Goal: Information Seeking & Learning: Stay updated

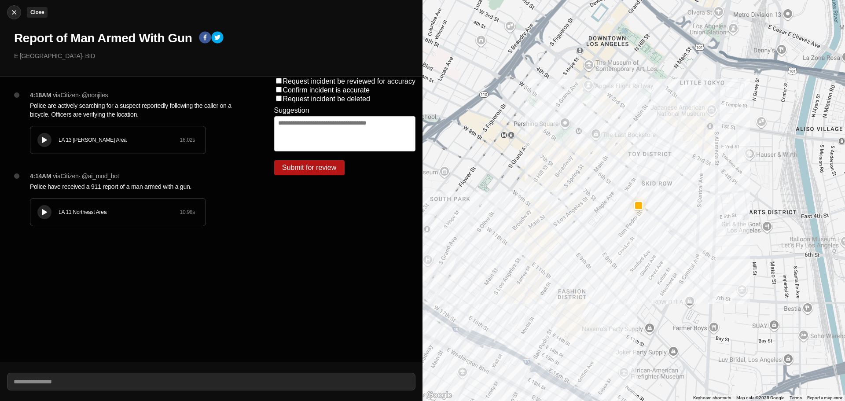
click at [15, 7] on button "Close" at bounding box center [14, 12] width 14 height 14
select select "*"
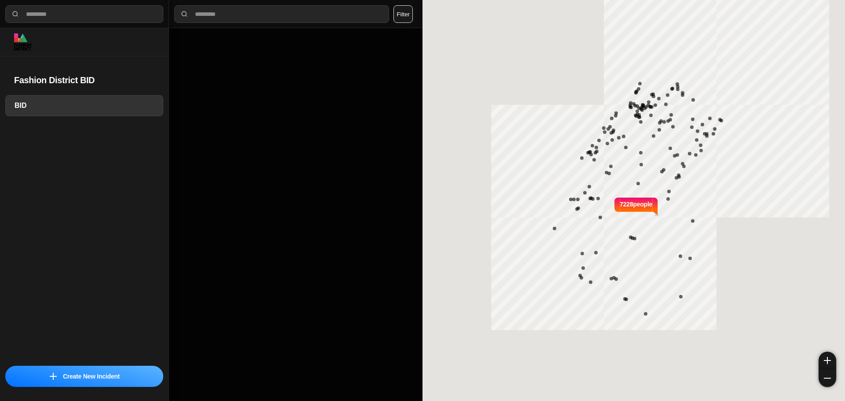
select select "*"
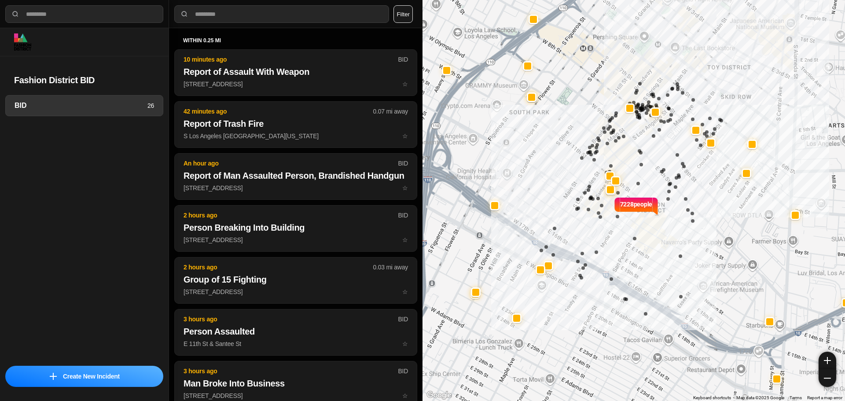
select select "*"
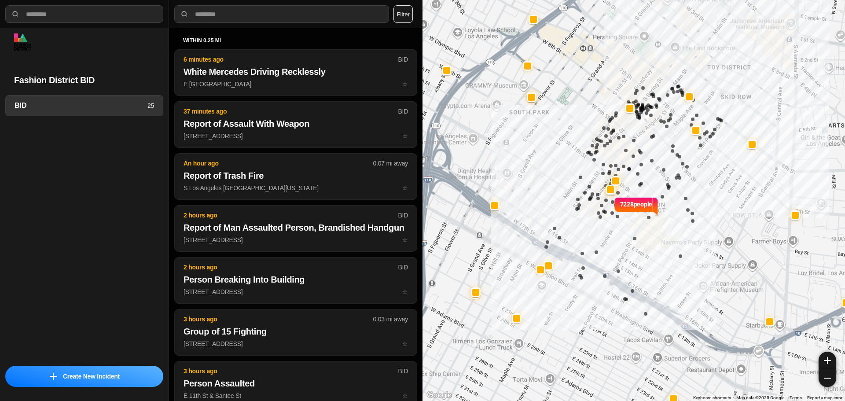
select select "*"
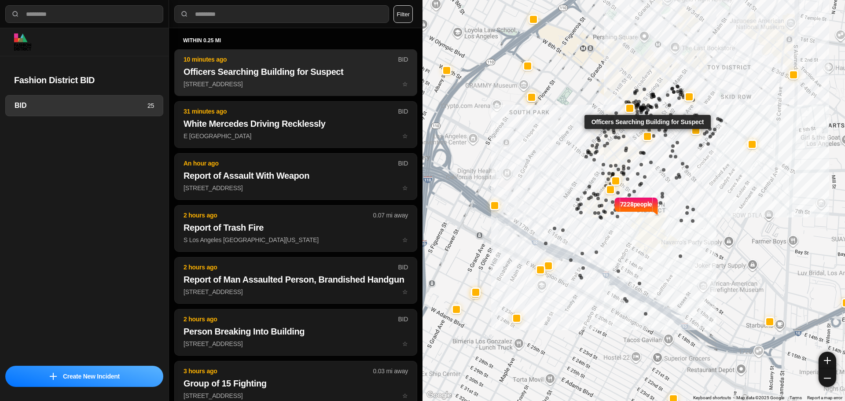
click at [282, 87] on p "828 South Los Angeles Street ☆" at bounding box center [295, 84] width 224 height 9
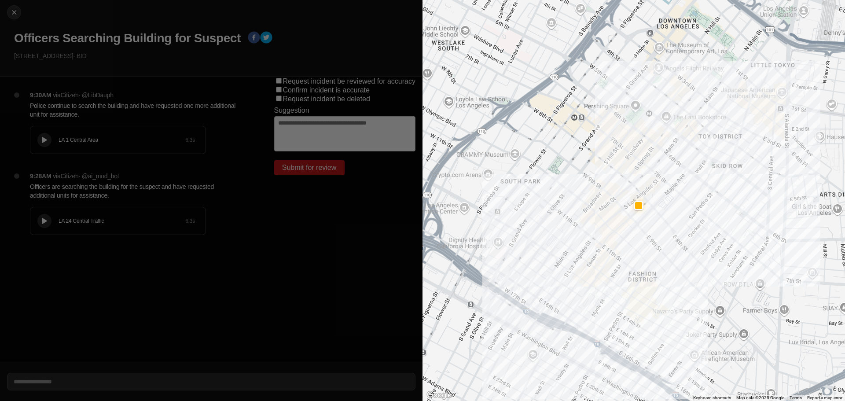
click at [95, 103] on p "Police continue to search the building and have requested one more additional u…" at bounding box center [134, 110] width 209 height 18
click at [106, 180] on p "via Citizen · @ ai_mod_bot" at bounding box center [86, 176] width 66 height 9
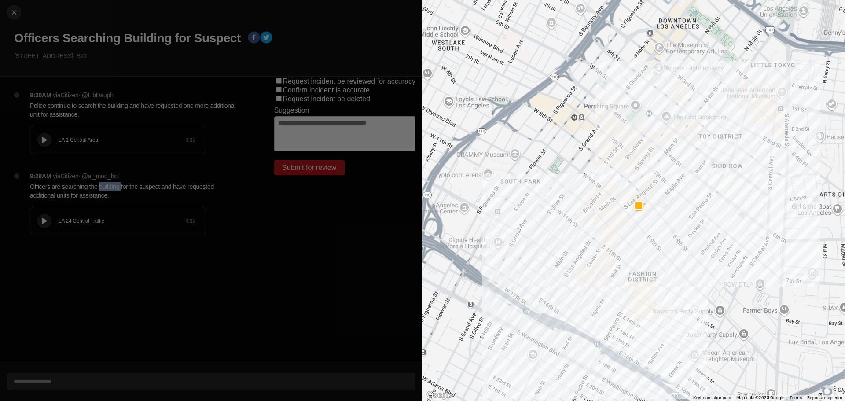
click at [106, 180] on div "9:28AM via Citizen · @ ai_mod_bot Officers are searching the building for the s…" at bounding box center [138, 212] width 230 height 81
click at [127, 191] on p "Officers are searching the building for the suspect and have requested addition…" at bounding box center [134, 191] width 209 height 18
click at [128, 193] on p "Officers are searching the building for the suspect and have requested addition…" at bounding box center [134, 191] width 209 height 18
click at [126, 183] on p "Officers are searching the building for the suspect and have requested addition…" at bounding box center [134, 191] width 209 height 18
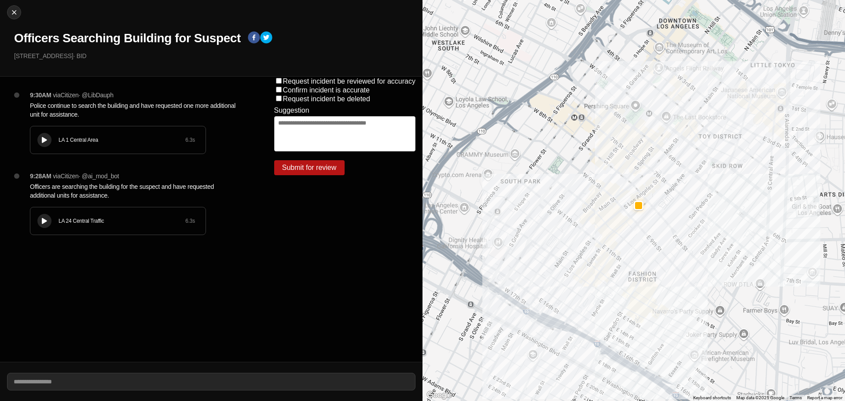
click at [51, 46] on div "Close Officers Searching Building for Suspect 828 South Los Angeles Street · BID" at bounding box center [211, 38] width 422 height 77
click at [53, 42] on h1 "Officers Searching Building for Suspect" at bounding box center [127, 38] width 227 height 16
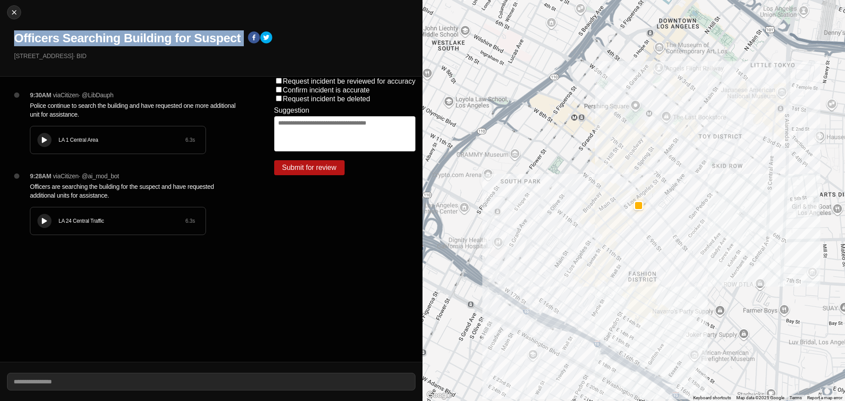
click at [53, 42] on h1 "Officers Searching Building for Suspect" at bounding box center [127, 38] width 227 height 16
copy div "Officers Searching Building for Suspect"
drag, startPoint x: 92, startPoint y: 57, endPoint x: 0, endPoint y: 64, distance: 91.8
click at [0, 64] on div "Close Officers Searching Building for Suspect 828 South Los Angeles Street · BID" at bounding box center [211, 38] width 422 height 77
click at [79, 63] on div "Close Officers Searching Building for Suspect 828 South Los Angeles Street · BID" at bounding box center [211, 38] width 422 height 77
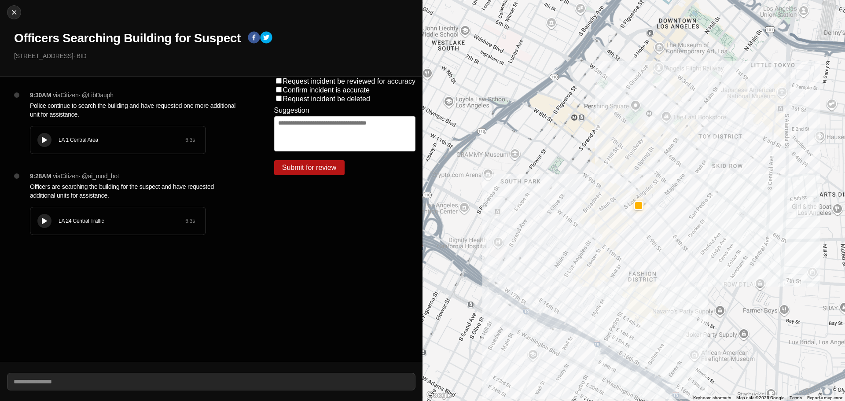
drag, startPoint x: 93, startPoint y: 55, endPoint x: 4, endPoint y: 56, distance: 89.3
click at [4, 56] on div "Close Officers Searching Building for Suspect 828 South Los Angeles Street · BID" at bounding box center [211, 38] width 422 height 77
copy p "[STREET_ADDRESS]"
click at [57, 187] on p "Officers are searching the building for the suspect and have requested addition…" at bounding box center [134, 191] width 209 height 18
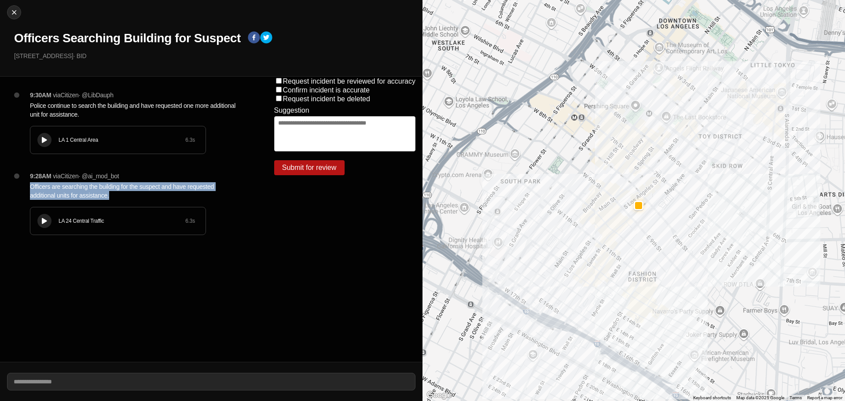
click at [57, 187] on p "Officers are searching the building for the suspect and have requested addition…" at bounding box center [134, 191] width 209 height 18
copy p "Officers are searching the building for the suspect and have requested addition…"
click at [163, 182] on p "Officers are searching the building for the suspect and have requested addition…" at bounding box center [134, 191] width 209 height 18
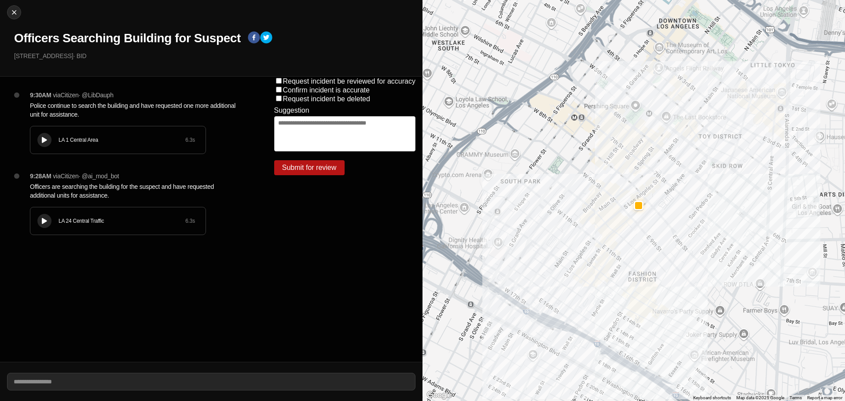
click at [106, 102] on p "Police continue to search the building and have requested one more additional u…" at bounding box center [134, 110] width 209 height 18
copy p "Police continue to search the building and have requested one more additional u…"
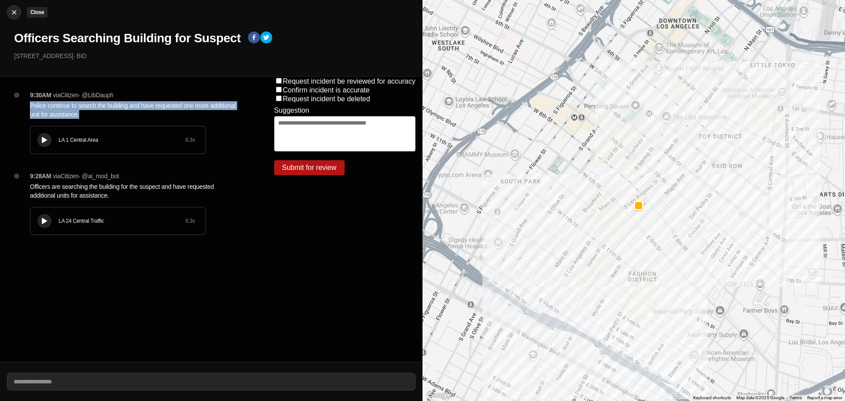
click at [12, 15] on img at bounding box center [14, 12] width 9 height 9
select select "*"
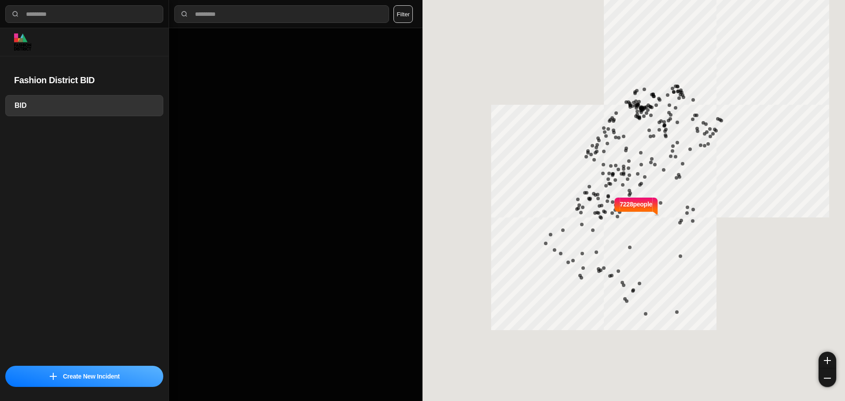
select select "*"
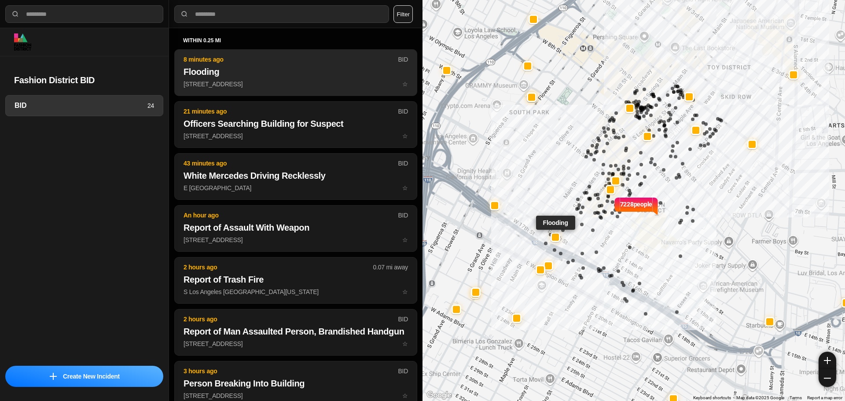
click at [237, 82] on p "116 East 16Th Street ☆" at bounding box center [295, 84] width 224 height 9
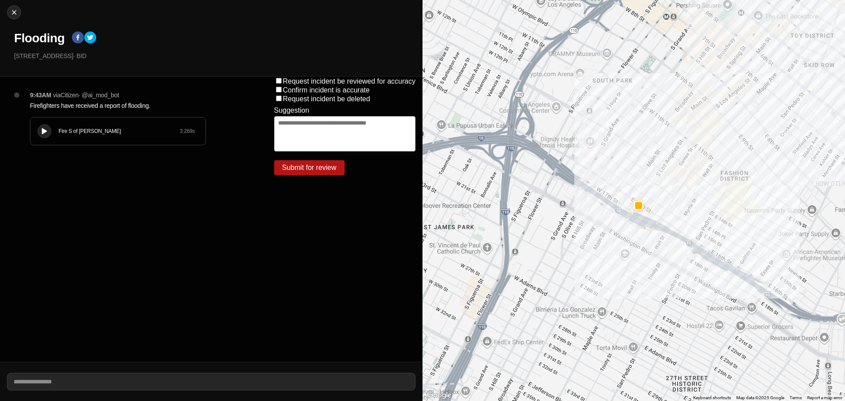
click at [45, 135] on button at bounding box center [44, 131] width 14 height 14
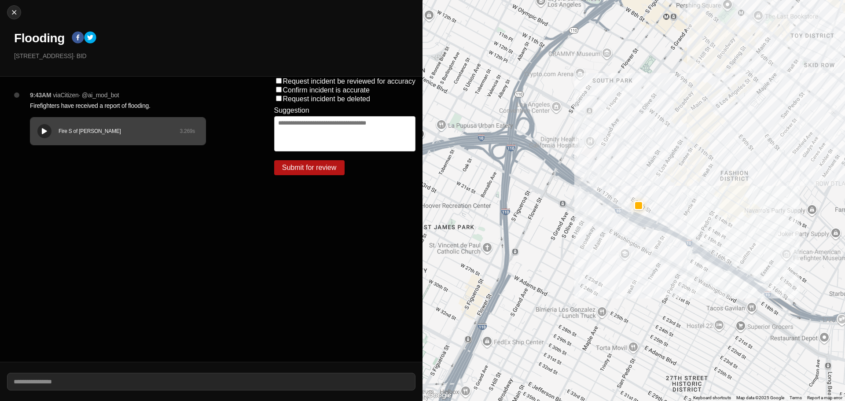
click at [44, 36] on h1 "Flooding" at bounding box center [39, 38] width 51 height 16
click at [43, 36] on h1 "Flooding" at bounding box center [39, 38] width 51 height 16
copy div "Flooding"
drag, startPoint x: 70, startPoint y: 57, endPoint x: 0, endPoint y: 58, distance: 70.0
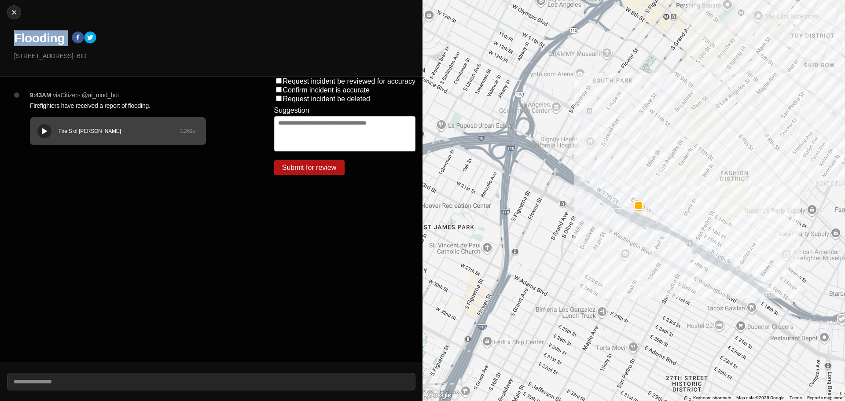
click at [0, 58] on div "Close Flooding 116 East 16Th Street · BID" at bounding box center [211, 38] width 422 height 77
copy p "[STREET_ADDRESS]"
click at [88, 109] on p "Firefighters have received a report of flooding." at bounding box center [134, 105] width 209 height 9
click at [88, 106] on p "Firefighters have received a report of flooding." at bounding box center [134, 105] width 209 height 9
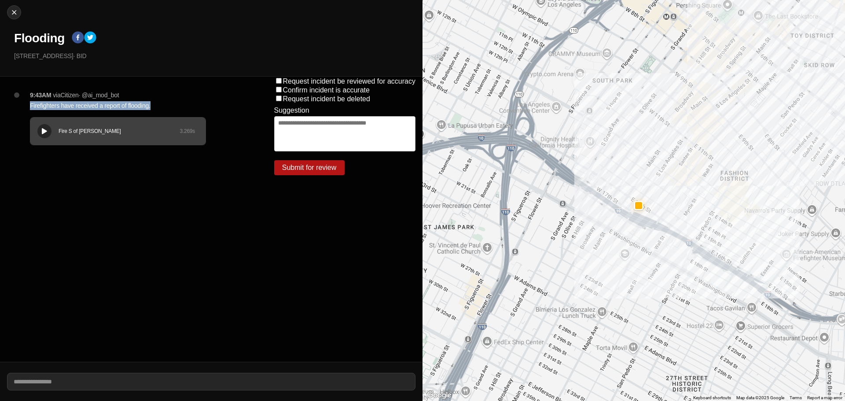
click at [89, 106] on p "Firefighters have received a report of flooding." at bounding box center [134, 105] width 209 height 9
copy p "Firefighters have received a report of flooding."
click at [12, 8] on img at bounding box center [14, 12] width 9 height 9
select select "*"
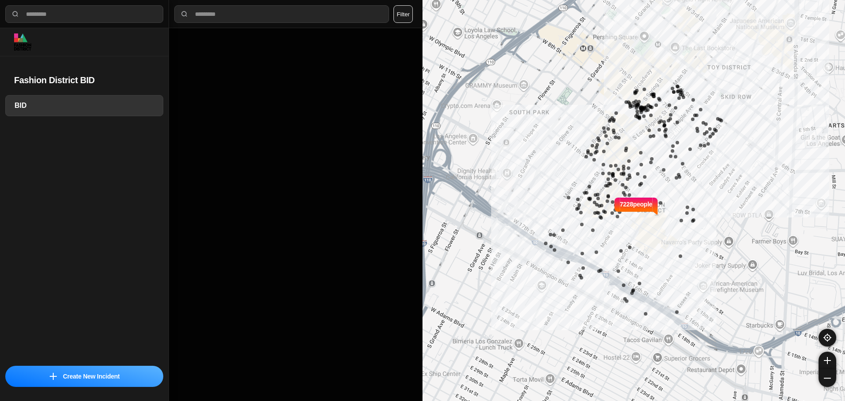
select select "*"
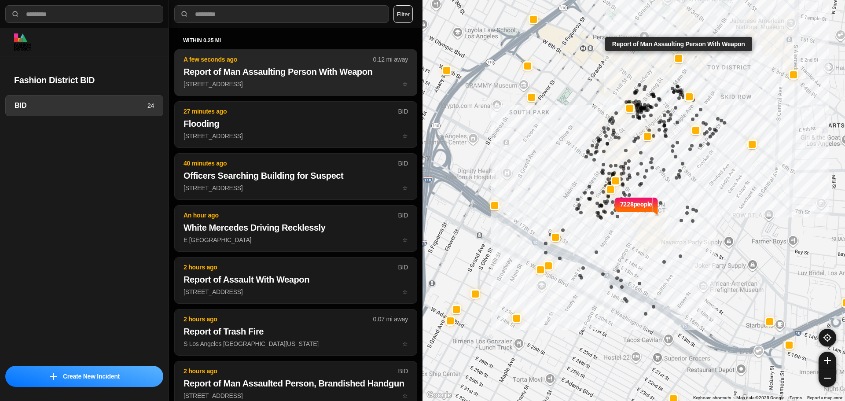
click at [311, 93] on button "A few seconds ago 0.12 mi away Report of Man Assaulting Person With Weapon 209 …" at bounding box center [295, 72] width 243 height 47
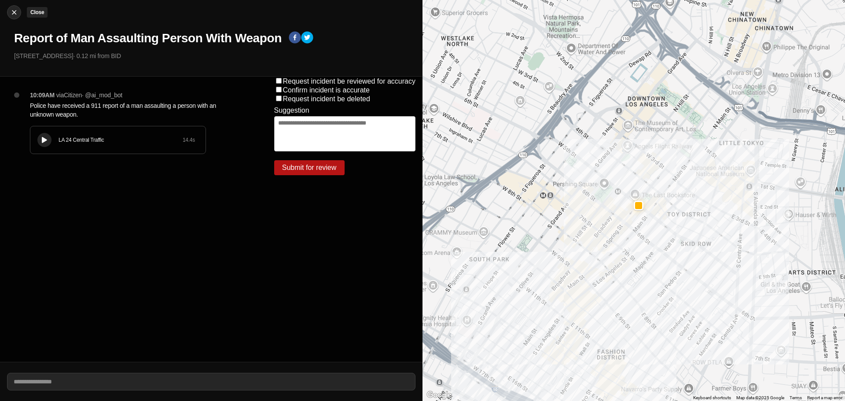
click at [11, 13] on img at bounding box center [14, 12] width 9 height 9
select select "*"
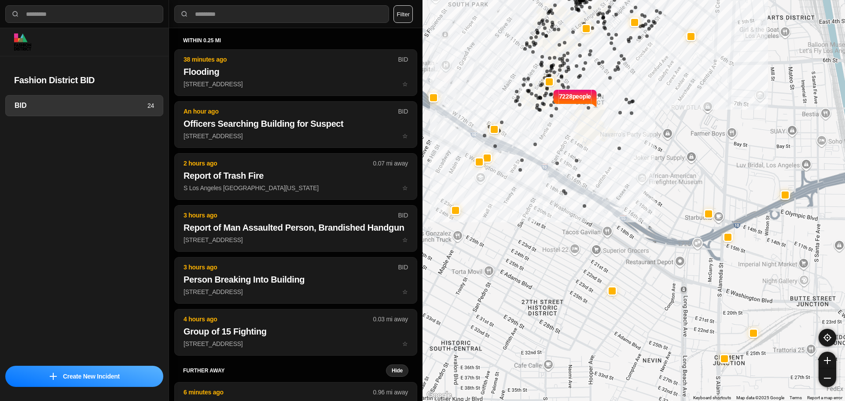
select select "*"
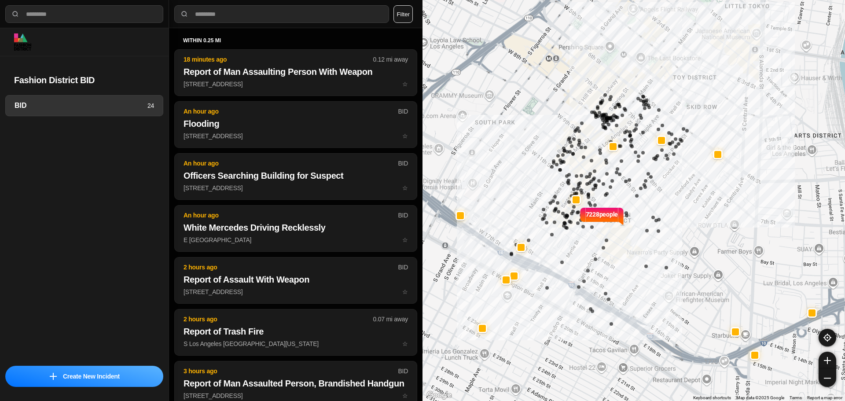
drag, startPoint x: 710, startPoint y: 215, endPoint x: 731, endPoint y: 302, distance: 89.2
click at [731, 302] on div "7228 people" at bounding box center [633, 200] width 422 height 401
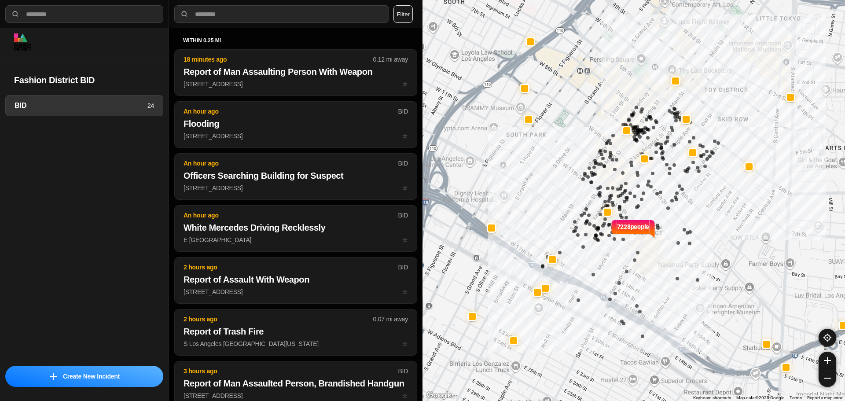
drag, startPoint x: 697, startPoint y: 235, endPoint x: 729, endPoint y: 250, distance: 35.2
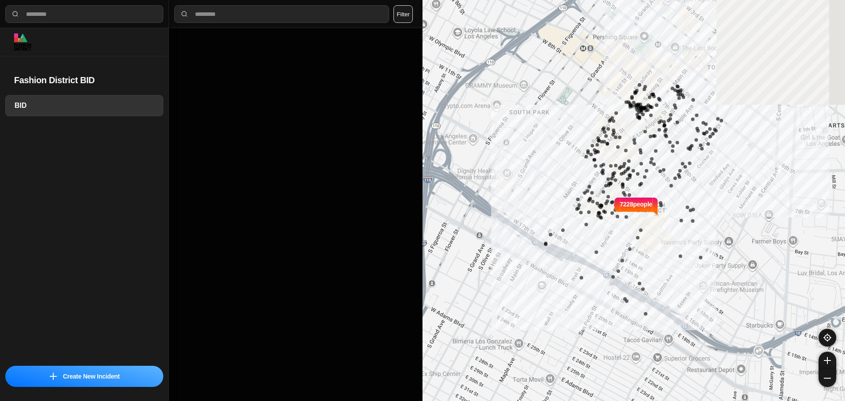
select select "*"
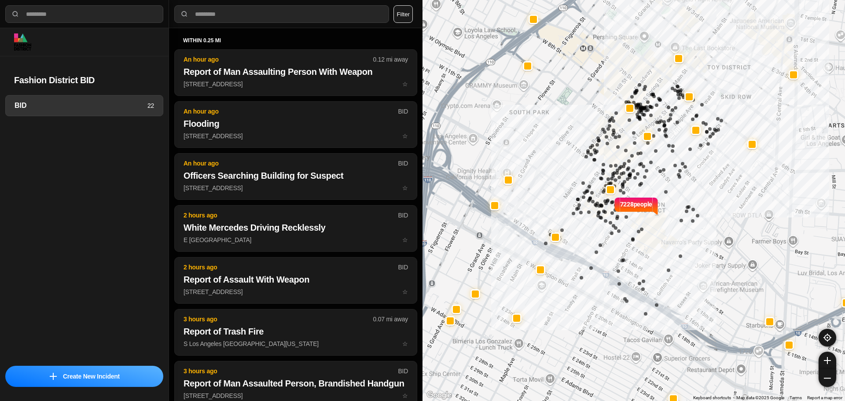
select select "*"
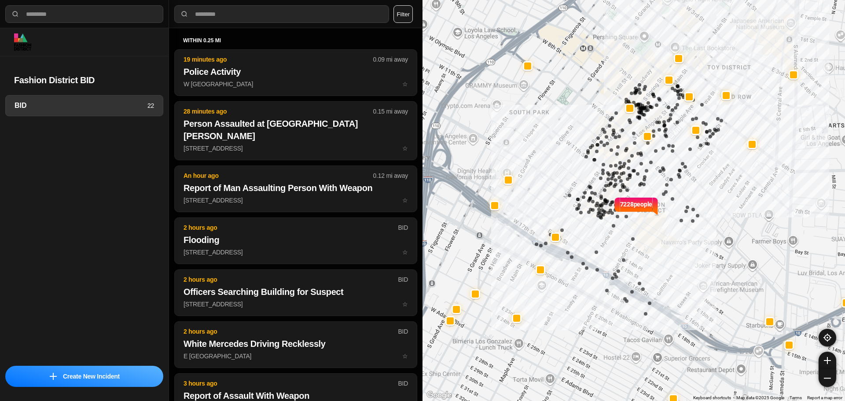
select select "*"
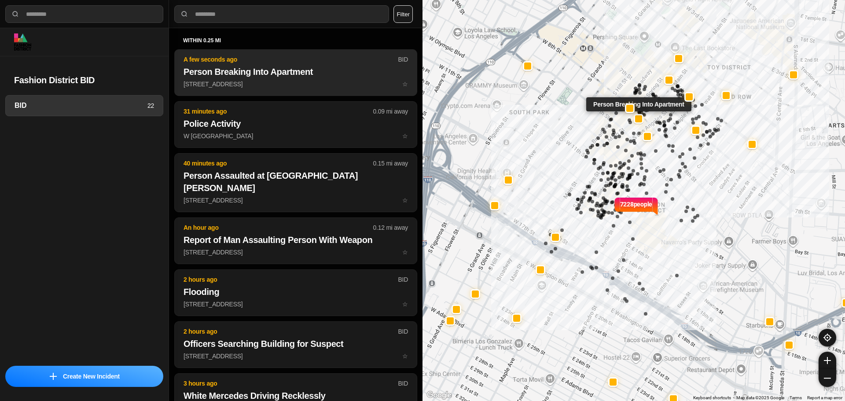
click at [247, 59] on p "A few seconds ago" at bounding box center [290, 59] width 214 height 9
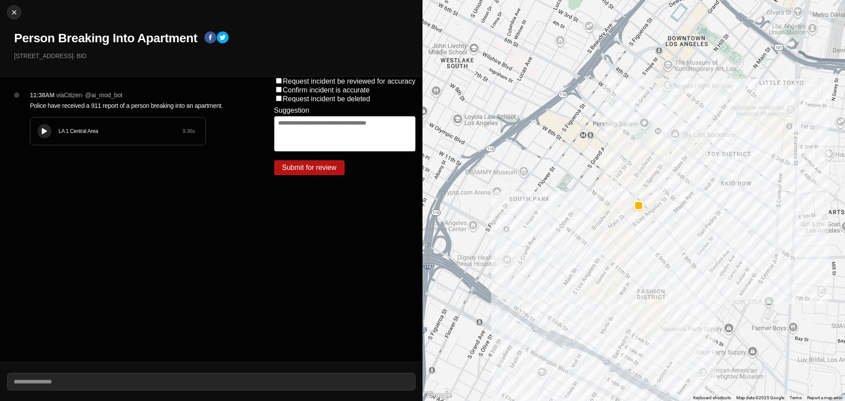
click at [44, 122] on div "LA 1 Central Area 9.36 s" at bounding box center [117, 130] width 175 height 27
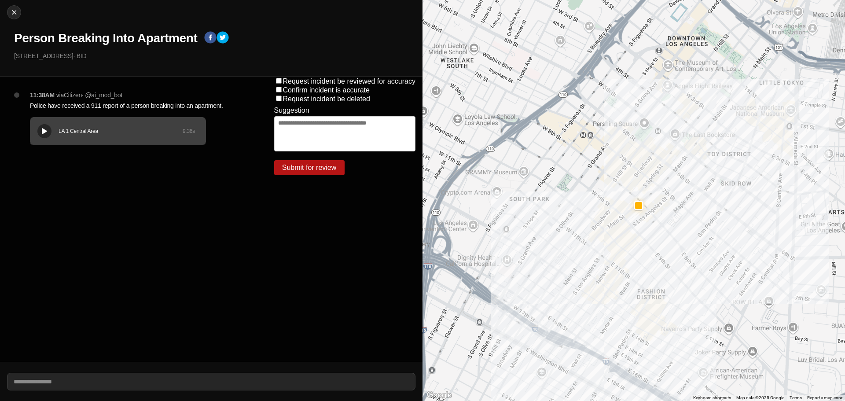
click at [47, 138] on div "LA 1 Central Area 9.36 s" at bounding box center [117, 130] width 175 height 27
click at [86, 37] on h1 "Person Breaking Into Apartment" at bounding box center [105, 38] width 183 height 16
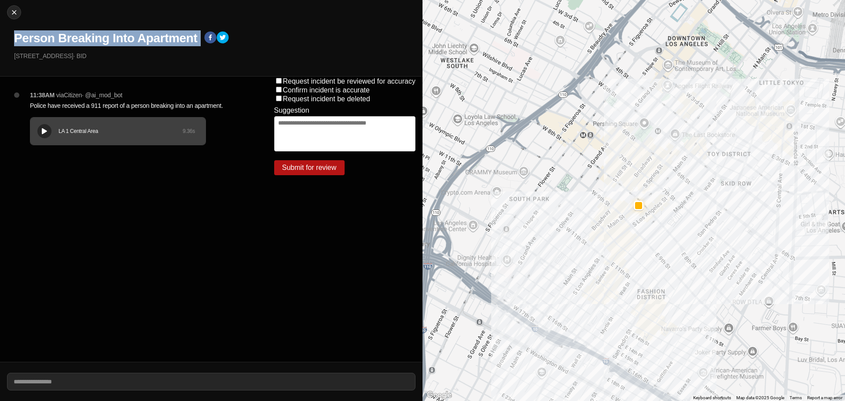
click at [86, 37] on h1 "Person Breaking Into Apartment" at bounding box center [105, 38] width 183 height 16
copy div "Person Breaking Into Apartment"
drag, startPoint x: 77, startPoint y: 57, endPoint x: 0, endPoint y: 65, distance: 77.4
click at [0, 65] on div "Close Person Breaking Into Apartment 810 South Spring Street · BID" at bounding box center [211, 38] width 422 height 77
copy p "[STREET_ADDRESS]"
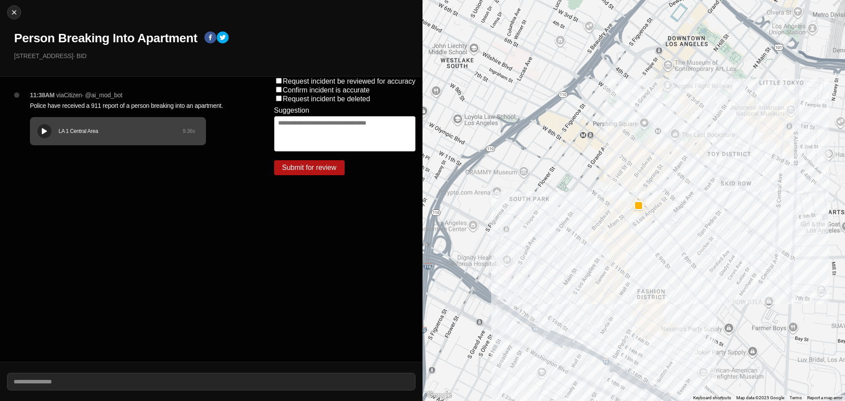
click at [137, 106] on p "Police have received a 911 report of a person breaking into an apartment." at bounding box center [134, 105] width 209 height 9
copy p "Police have received a 911 report of a person breaking into an apartment."
click at [16, 17] on button "Close" at bounding box center [14, 12] width 14 height 14
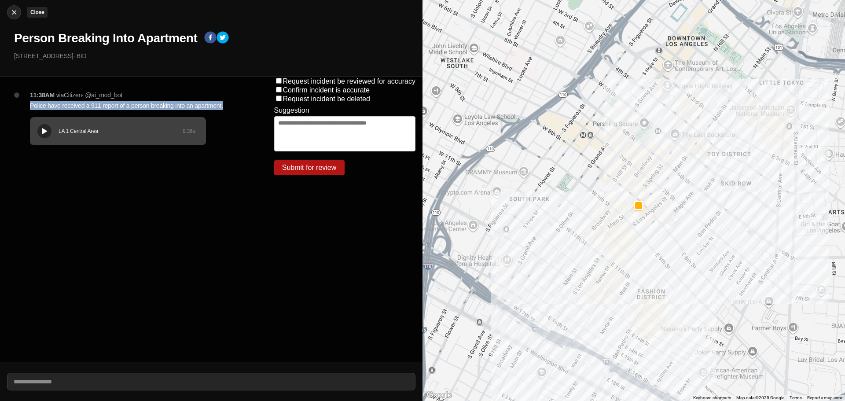
select select "*"
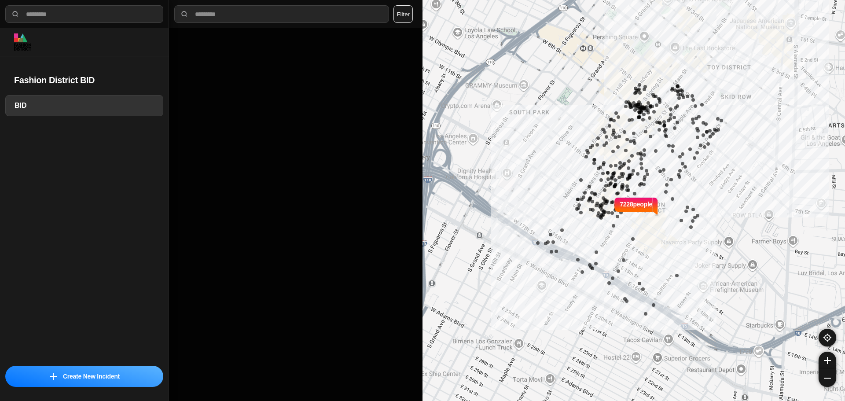
select select "*"
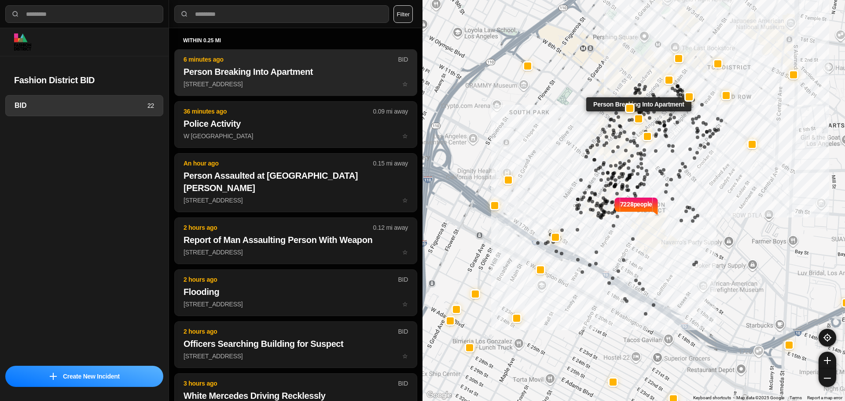
click at [214, 64] on button "6 minutes ago BID Person Breaking Into Apartment 810 South Spring Street ☆" at bounding box center [295, 72] width 243 height 47
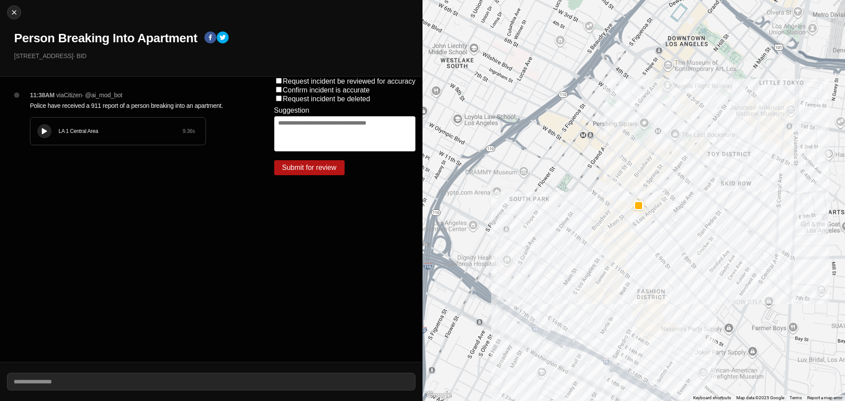
click at [22, 10] on div "Close Person Breaking Into Apartment 810 South Spring Street · BID" at bounding box center [211, 38] width 422 height 77
click at [18, 11] on div at bounding box center [13, 12] width 13 height 9
select select "*"
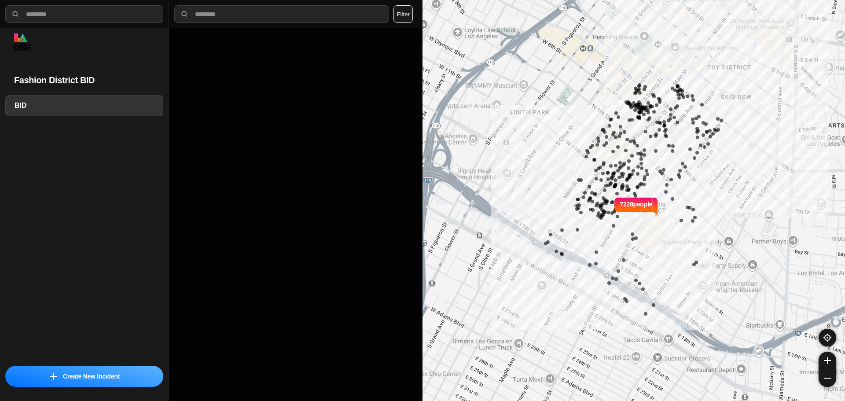
select select "*"
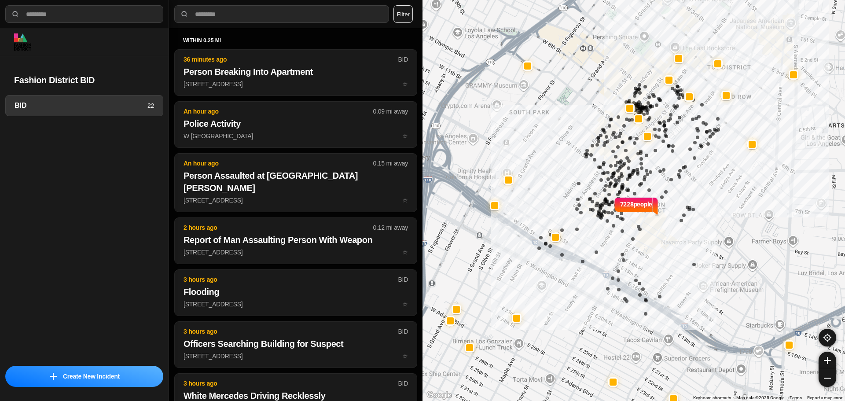
select select "*"
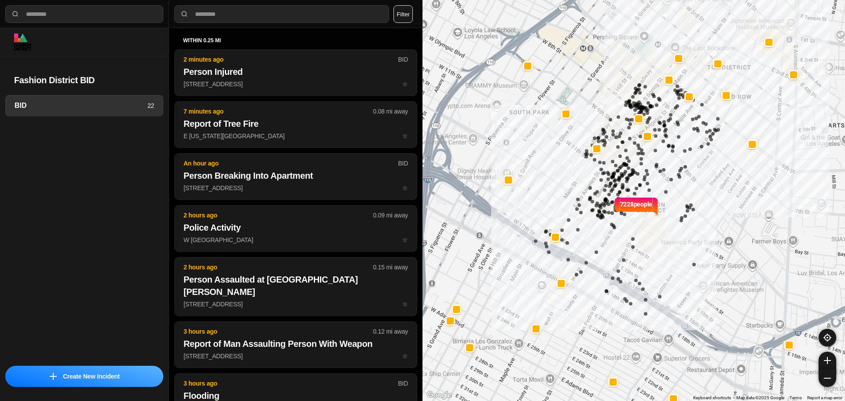
select select "*"
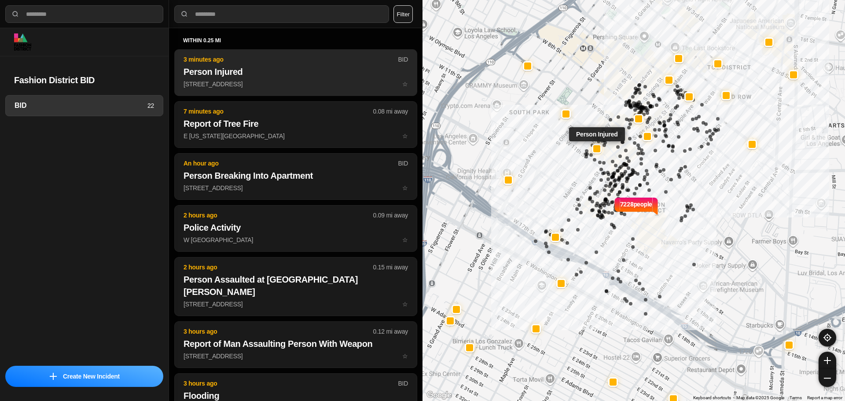
click at [320, 85] on p "1026 South Broadway ☆" at bounding box center [295, 84] width 224 height 9
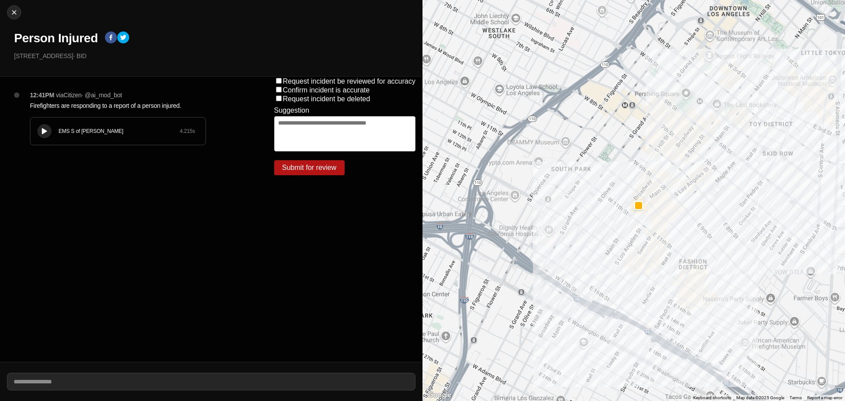
click at [68, 131] on div "EMS S of Mulholland" at bounding box center [119, 131] width 121 height 7
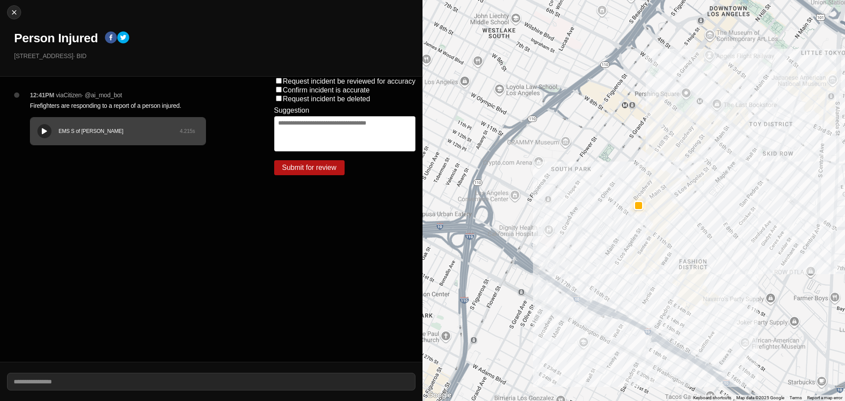
click at [36, 118] on div "EMS S of Mulholland 4.215 s" at bounding box center [117, 130] width 175 height 27
click at [17, 18] on button "Close" at bounding box center [14, 12] width 14 height 14
select select "*"
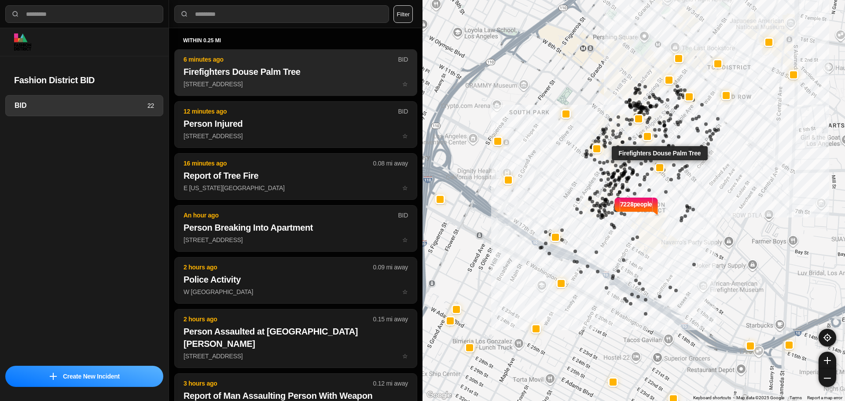
click at [245, 68] on h2 "Firefighters Douse Palm Tree" at bounding box center [295, 72] width 224 height 12
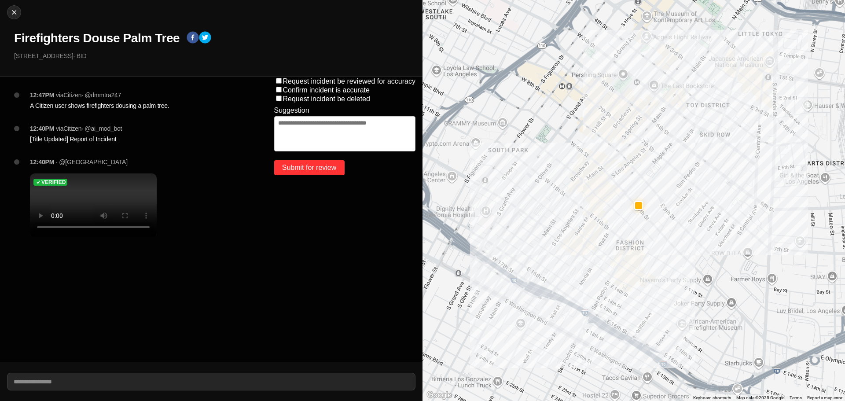
click at [326, 168] on button "Submit for review" at bounding box center [309, 167] width 70 height 15
click at [316, 125] on textarea at bounding box center [345, 133] width 142 height 35
type textarea "**********"
click at [332, 170] on button "Submit for review" at bounding box center [309, 167] width 70 height 15
click at [351, 138] on textarea "**********" at bounding box center [345, 133] width 142 height 35
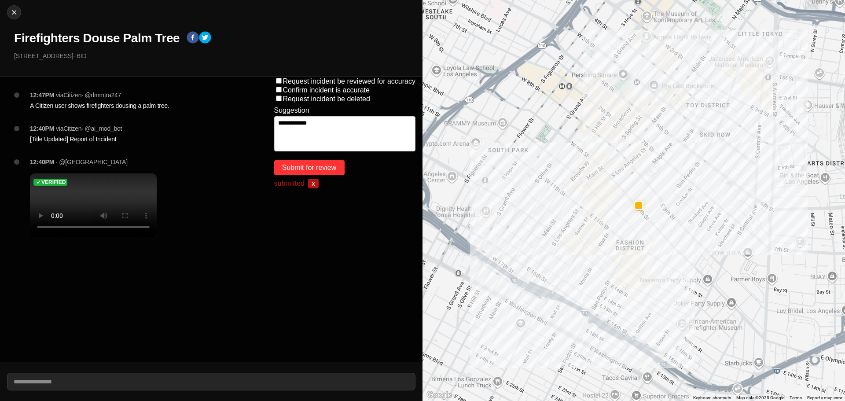
click at [330, 170] on button "Submit for review" at bounding box center [309, 167] width 70 height 15
click at [320, 171] on button "Submit for review" at bounding box center [309, 167] width 70 height 15
click at [16, 17] on button "Close" at bounding box center [14, 12] width 14 height 14
select select "*"
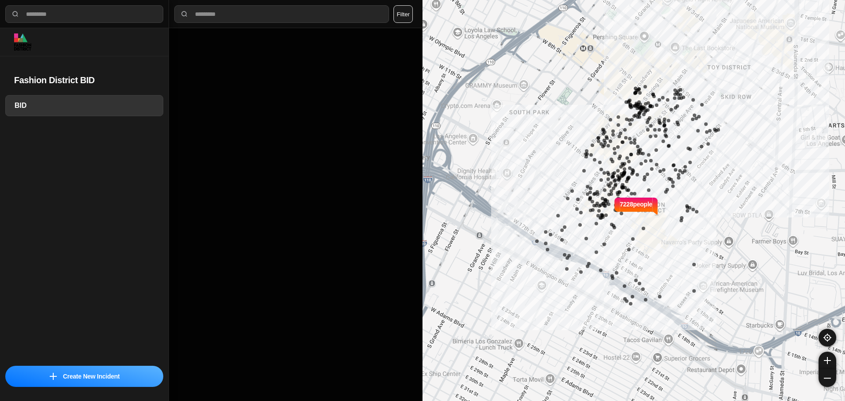
select select "*"
click at [259, 170] on div at bounding box center [295, 214] width 253 height 373
select select "*"
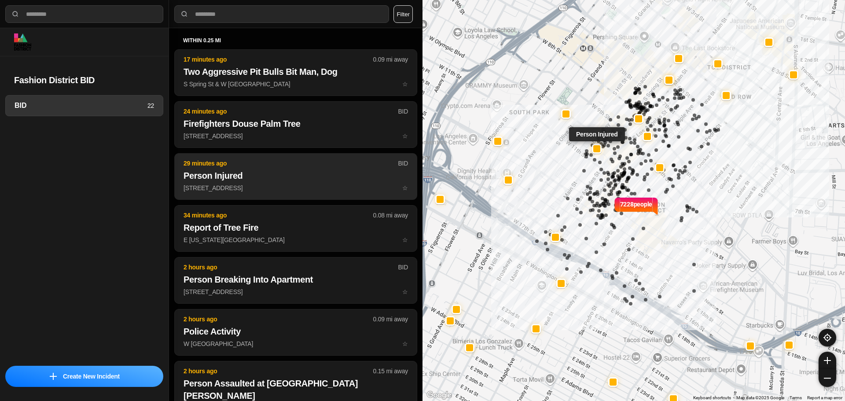
click at [249, 186] on p "[STREET_ADDRESS] ☆" at bounding box center [295, 187] width 224 height 9
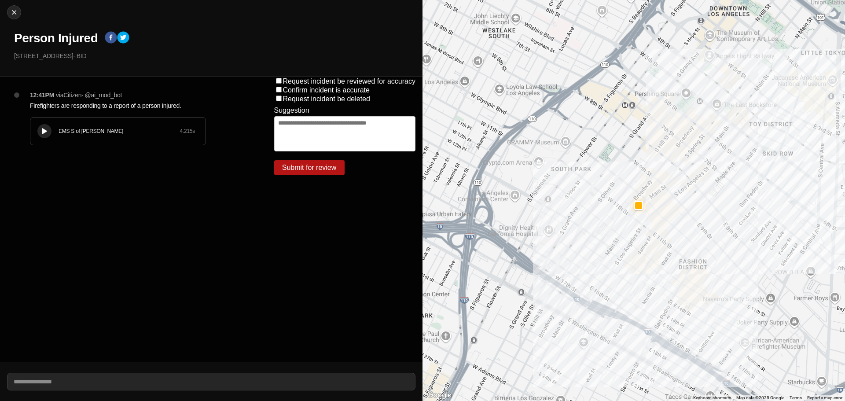
click at [20, 7] on div "Close Person Injured [STREET_ADDRESS] · BID" at bounding box center [211, 38] width 422 height 77
click at [18, 10] on img at bounding box center [14, 12] width 9 height 9
select select "*"
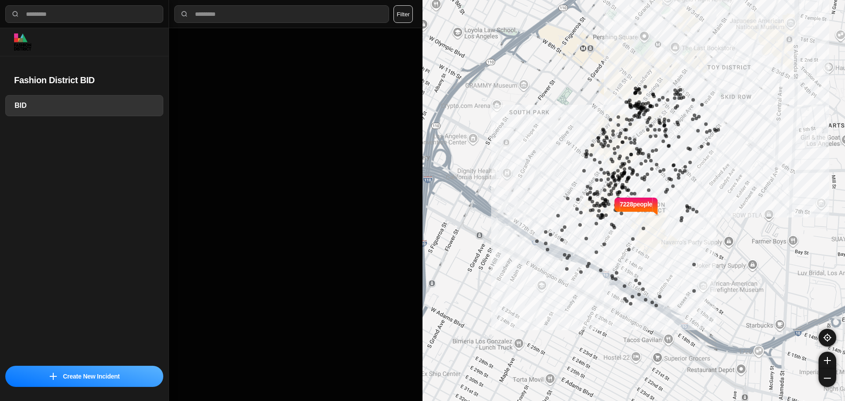
select select "*"
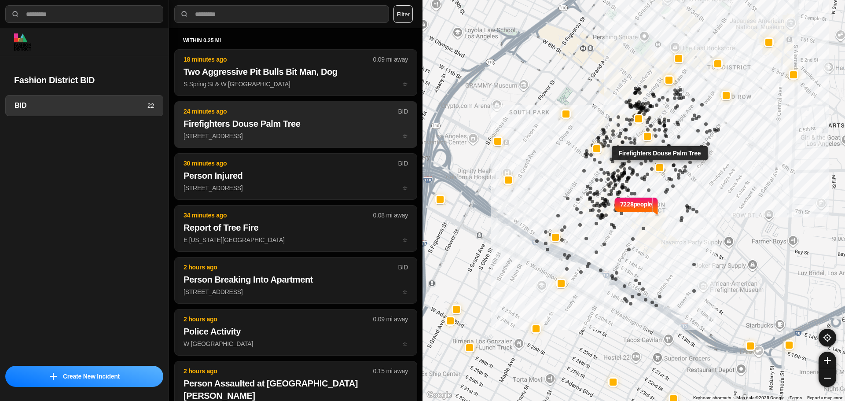
click at [267, 137] on p "435e E 9th St ☆" at bounding box center [295, 136] width 224 height 9
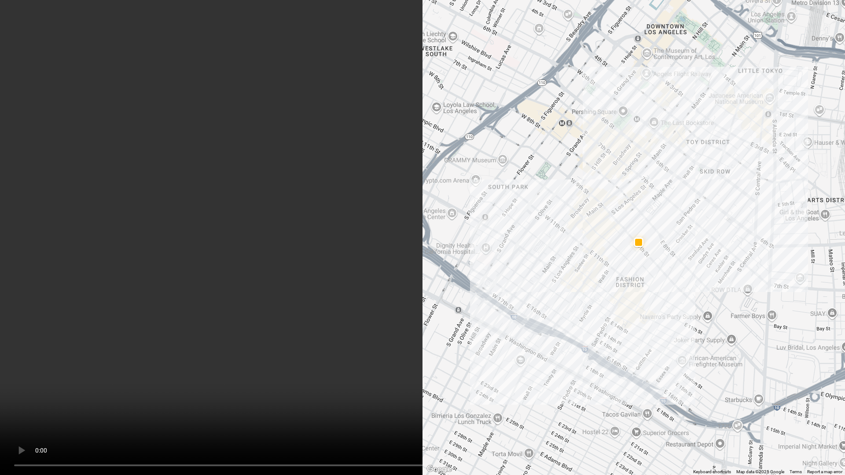
click at [373, 230] on video at bounding box center [422, 237] width 845 height 475
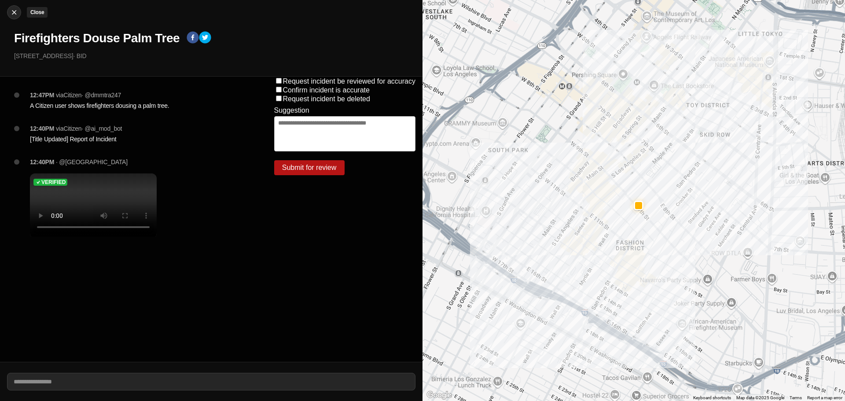
click at [15, 13] on img at bounding box center [14, 12] width 9 height 9
select select "*"
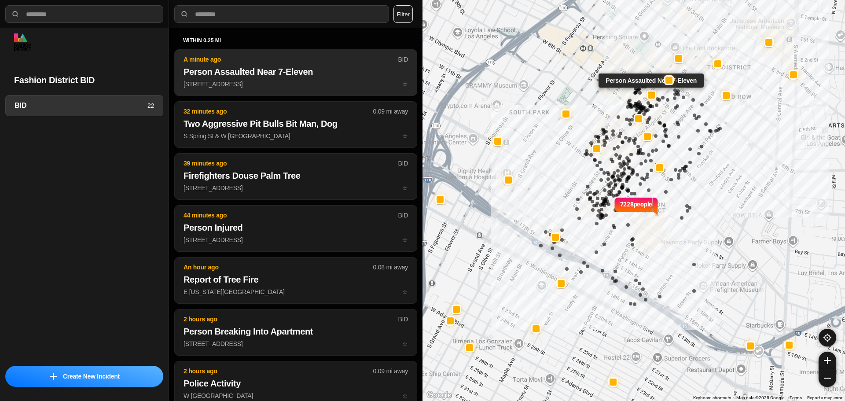
click at [244, 62] on p "A minute ago" at bounding box center [290, 59] width 214 height 9
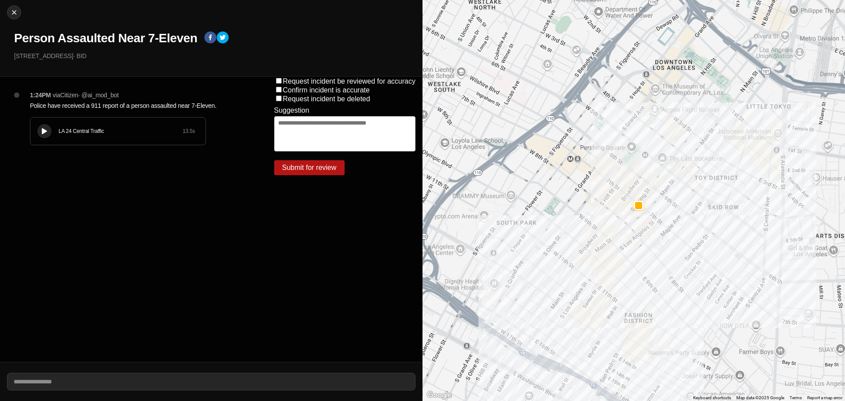
click at [37, 127] on div "LA 24 Central Traffic 13.5 s" at bounding box center [117, 130] width 175 height 27
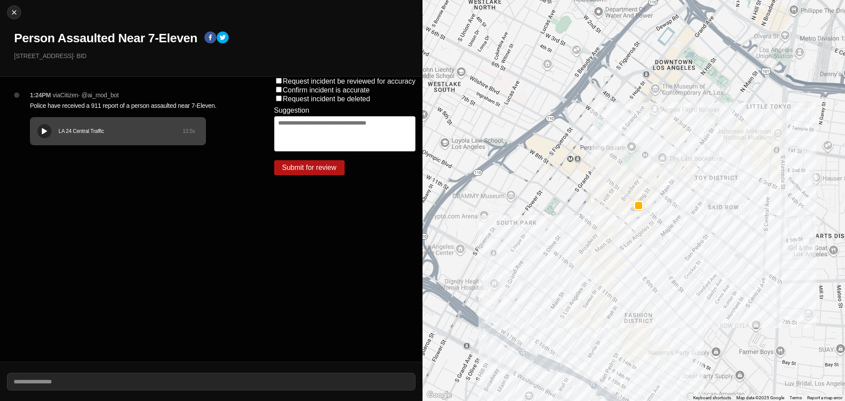
click at [44, 35] on h1 "Person Assaulted Near 7-Eleven" at bounding box center [105, 38] width 183 height 16
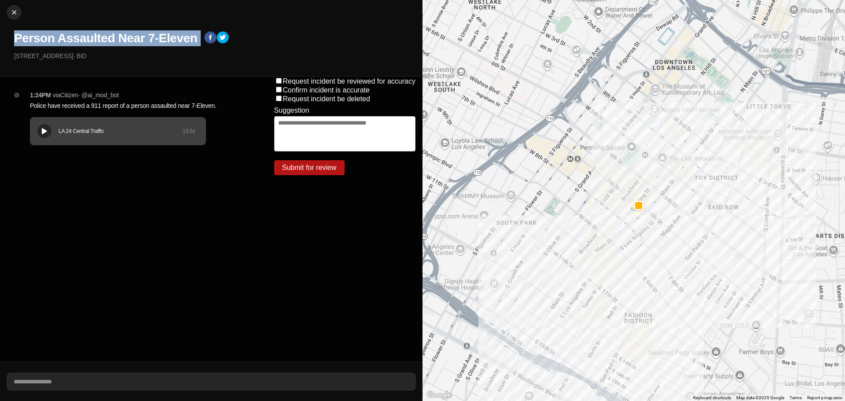
click at [44, 35] on h1 "Person Assaulted Near 7-Eleven" at bounding box center [105, 38] width 183 height 16
copy div "Person Assaulted Near 7-Eleven"
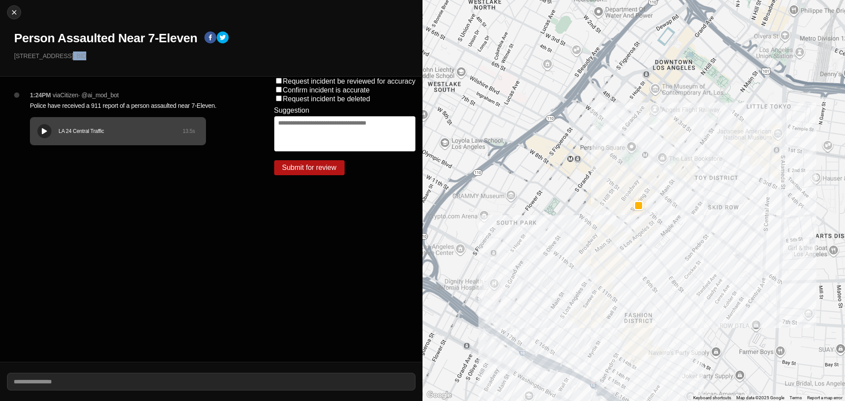
drag, startPoint x: 69, startPoint y: 55, endPoint x: 0, endPoint y: 77, distance: 72.2
click at [0, 77] on div "Close Person Assaulted Near 7-Eleven 210 West 7Th Street · BID 1:24PM via Citiz…" at bounding box center [211, 200] width 422 height 401
click at [71, 64] on div "Close Person Assaulted Near 7-Eleven 210 West 7Th Street · BID" at bounding box center [211, 38] width 422 height 77
drag, startPoint x: 69, startPoint y: 55, endPoint x: 0, endPoint y: 43, distance: 69.7
click at [0, 43] on div "Close Person Assaulted Near 7-Eleven 210 West 7Th Street · BID" at bounding box center [211, 38] width 422 height 77
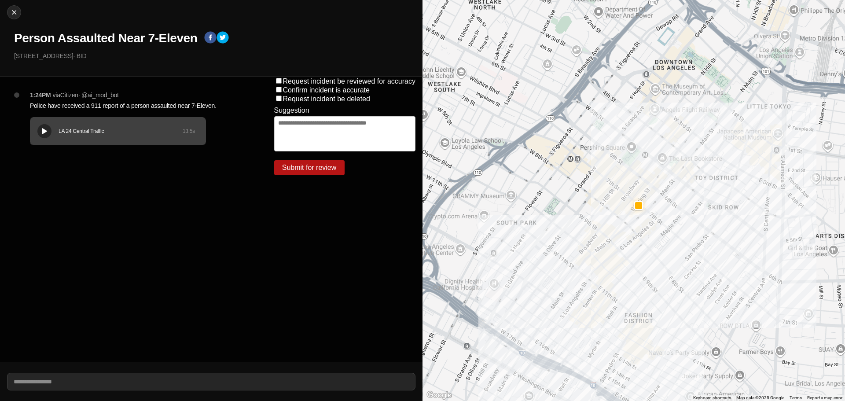
click at [27, 65] on div "Close Person Assaulted Near 7-Eleven 210 West 7Th Street · BID" at bounding box center [211, 38] width 422 height 77
click at [67, 59] on p "210 West 7Th Street · BID" at bounding box center [214, 55] width 401 height 9
drag, startPoint x: 69, startPoint y: 55, endPoint x: 0, endPoint y: 62, distance: 69.5
click at [0, 62] on div "Close Person Assaulted Near 7-Eleven 210 West 7Th Street · BID" at bounding box center [211, 38] width 422 height 77
copy p "[STREET_ADDRESS]"
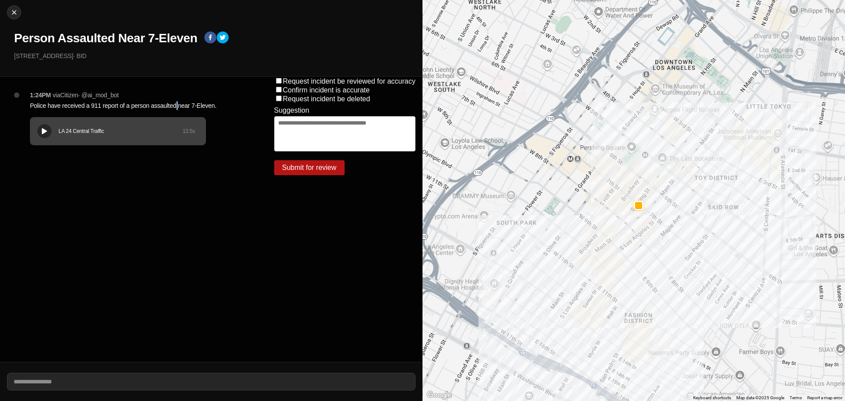
click at [177, 107] on p "Police have received a 911 report of a person assaulted near 7-Eleven." at bounding box center [134, 105] width 209 height 9
copy p "Police have received a 911 report of a person assaulted near 7-Eleven."
click at [9, 11] on div at bounding box center [13, 12] width 13 height 9
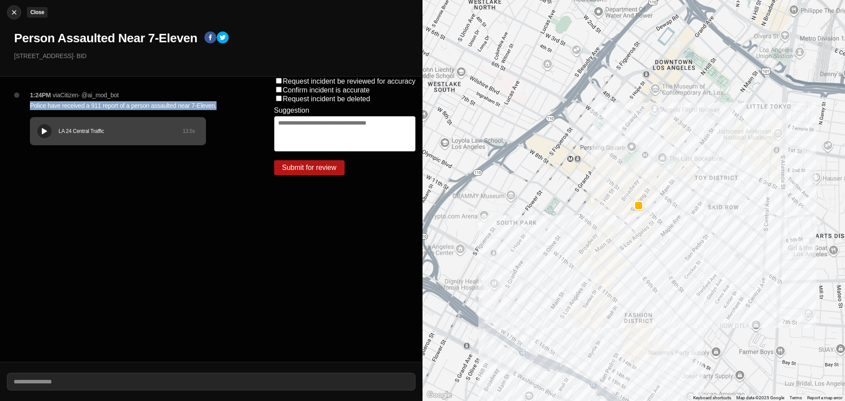
select select "*"
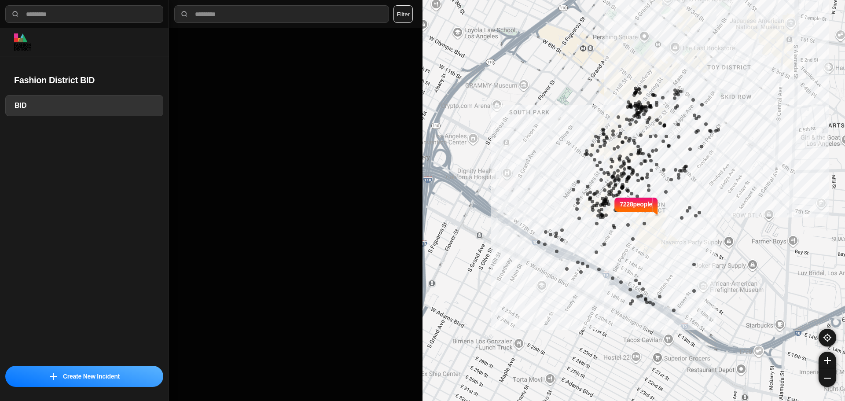
select select "*"
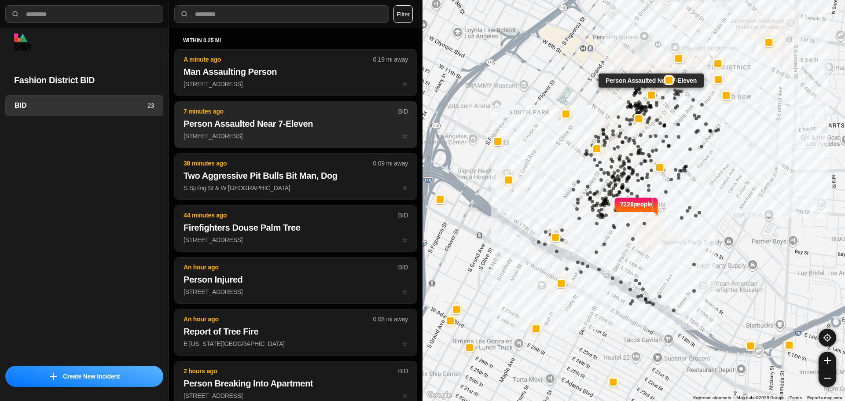
click at [292, 123] on h2 "Person Assaulted Near 7-Eleven" at bounding box center [295, 123] width 224 height 12
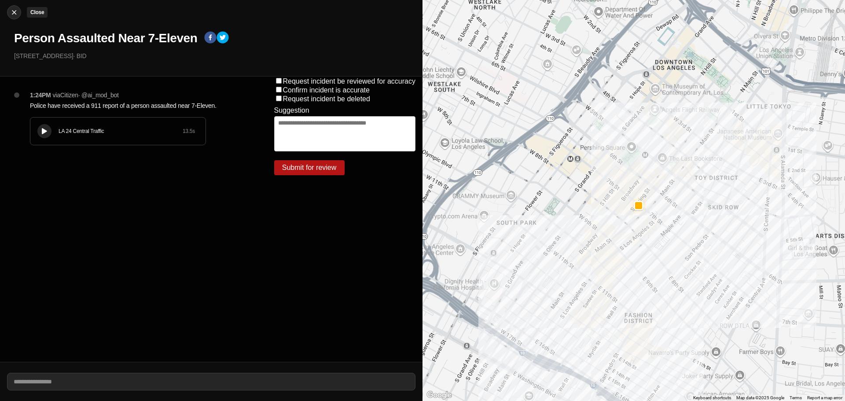
click at [9, 16] on div at bounding box center [13, 12] width 13 height 9
select select "*"
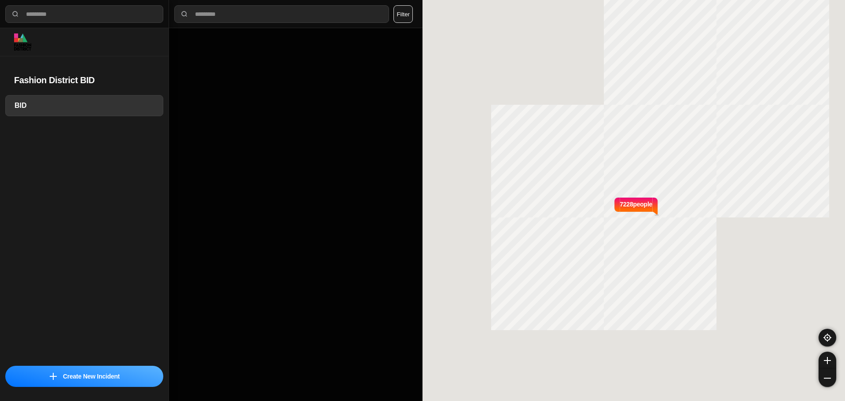
select select "*"
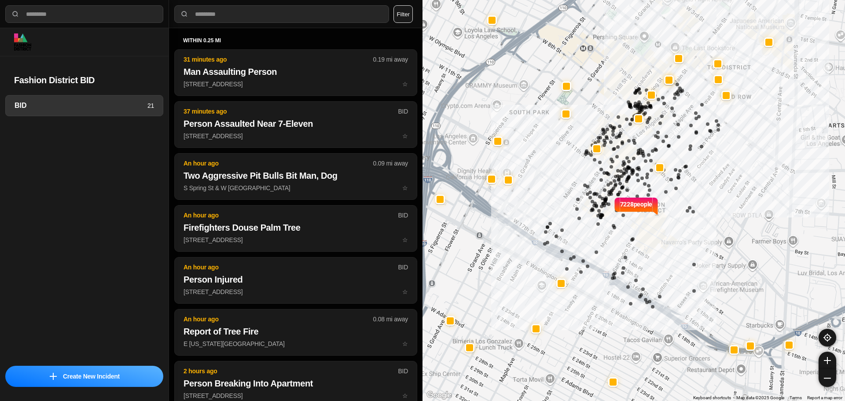
select select "*"
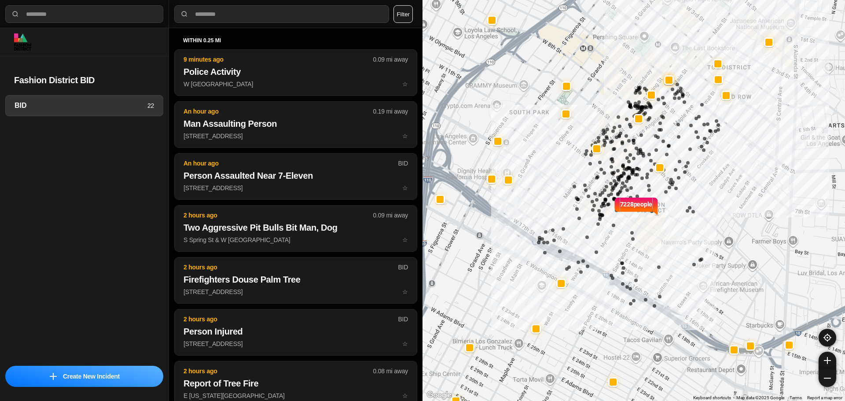
select select "*"
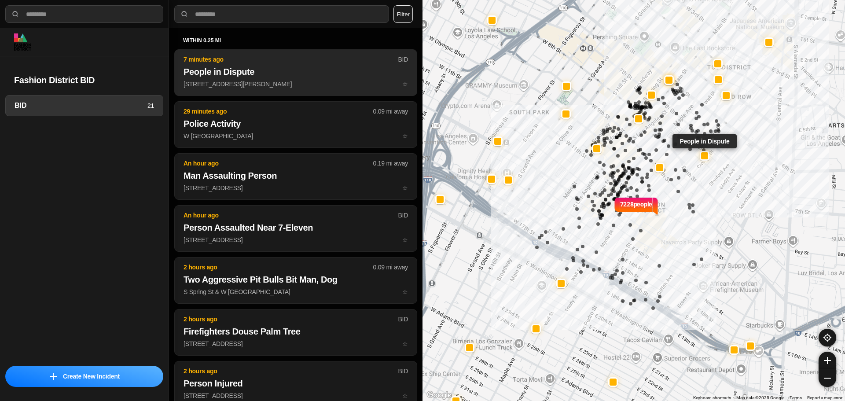
click at [242, 79] on button "7 minutes ago BID People in Dispute [STREET_ADDRESS][PERSON_NAME] ☆" at bounding box center [295, 72] width 243 height 47
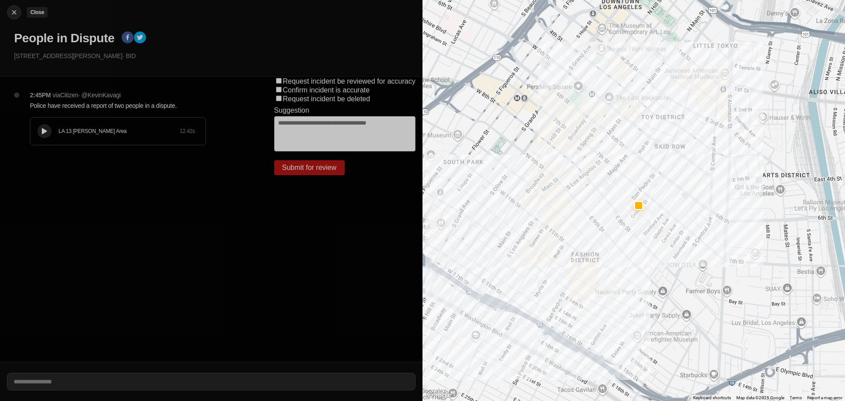
click at [11, 12] on img at bounding box center [14, 12] width 9 height 9
select select "*"
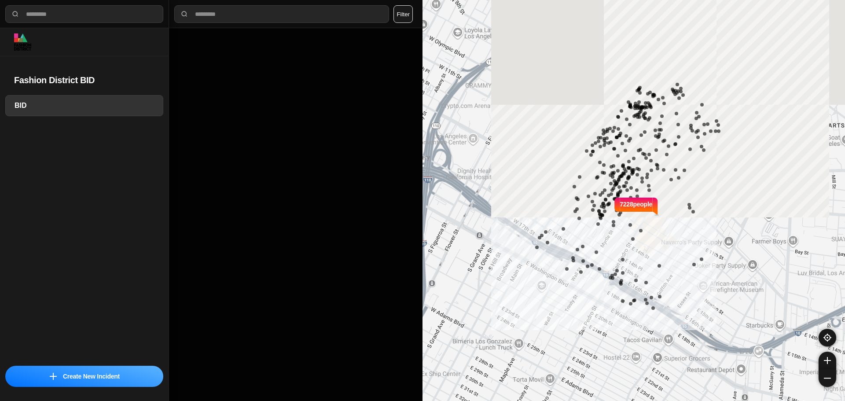
select select "*"
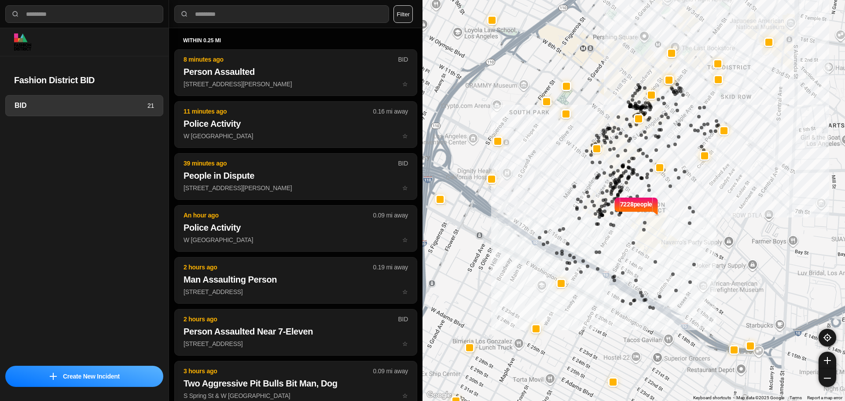
select select "*"
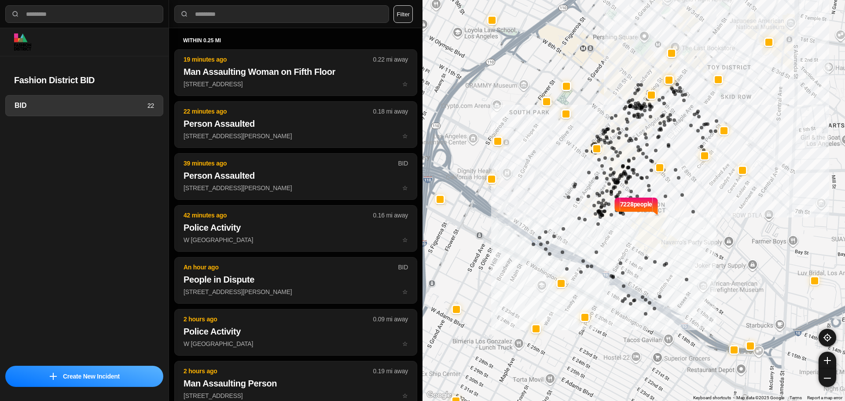
select select "*"
